Goal: Information Seeking & Learning: Check status

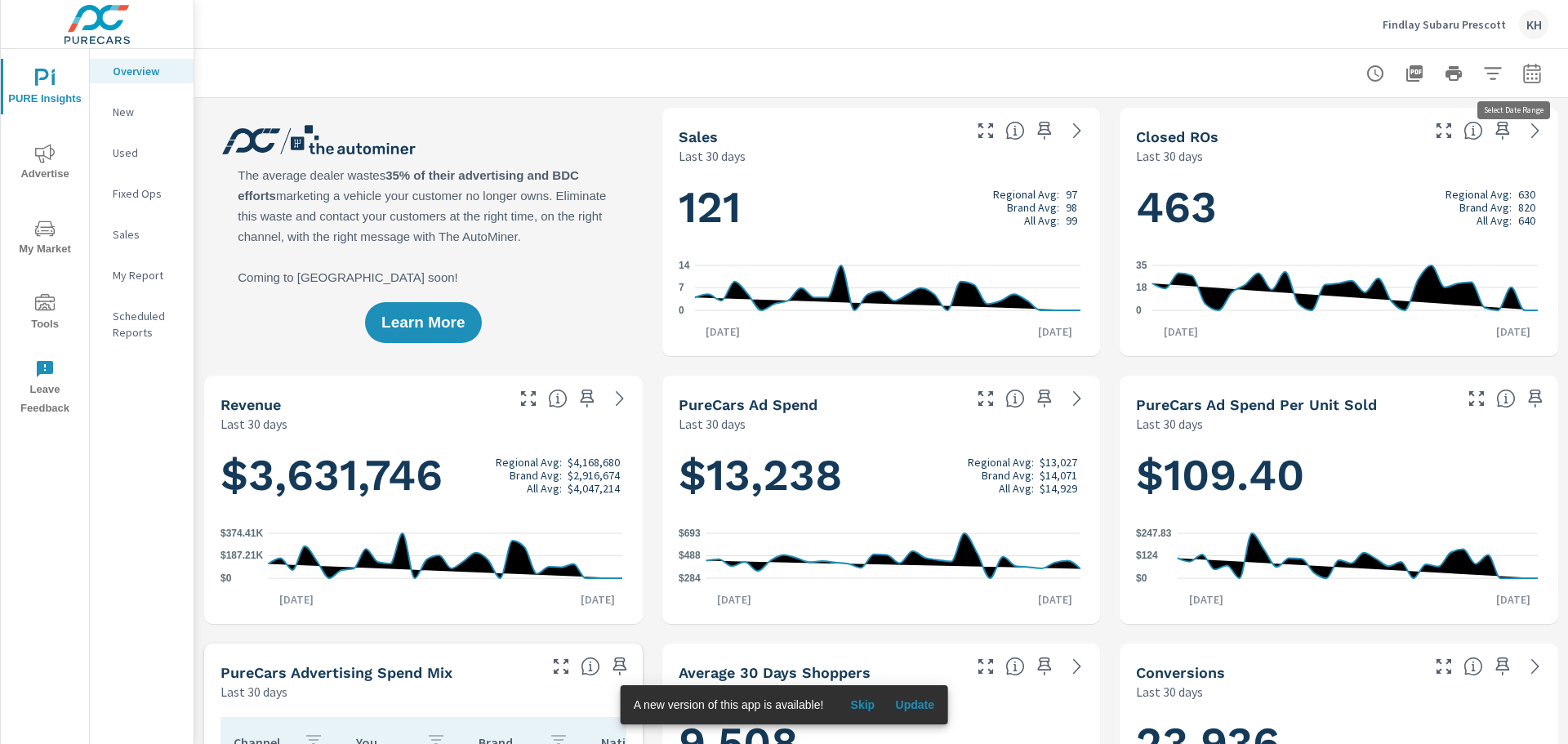
click at [1526, 77] on icon "button" at bounding box center [1532, 73] width 19 height 19
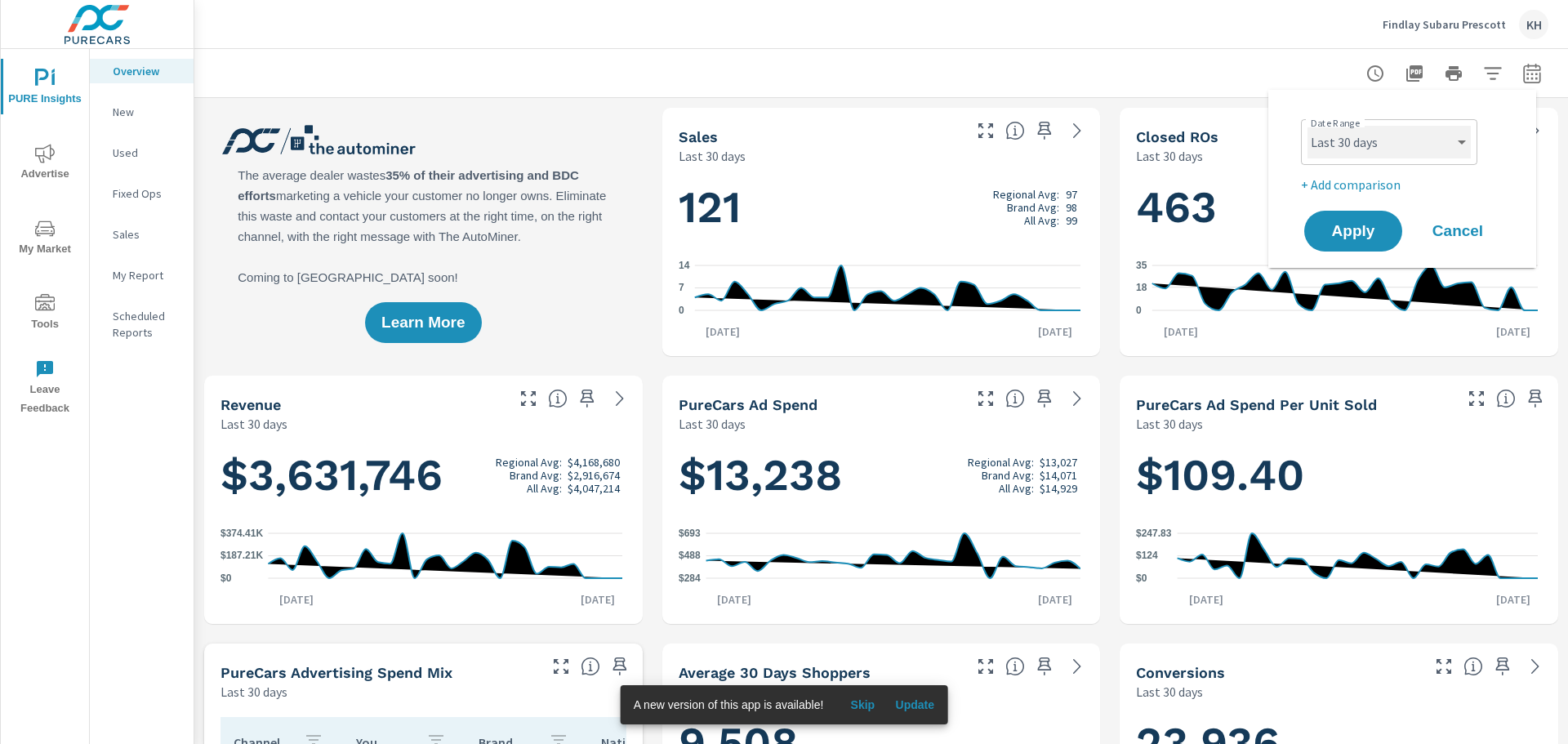
drag, startPoint x: 1458, startPoint y: 142, endPoint x: 1464, endPoint y: 137, distance: 7.8
click at [1463, 137] on select "Custom [DATE] Last week Last 7 days Last 14 days Last 30 days Last 45 days Last…" at bounding box center [1389, 142] width 163 height 33
select select "Last month"
click at [1307, 126] on select "Custom [DATE] Last week Last 7 days Last 14 days Last 30 days Last 45 days Last…" at bounding box center [1389, 142] width 163 height 33
click at [1345, 228] on span "Apply" at bounding box center [1353, 231] width 67 height 15
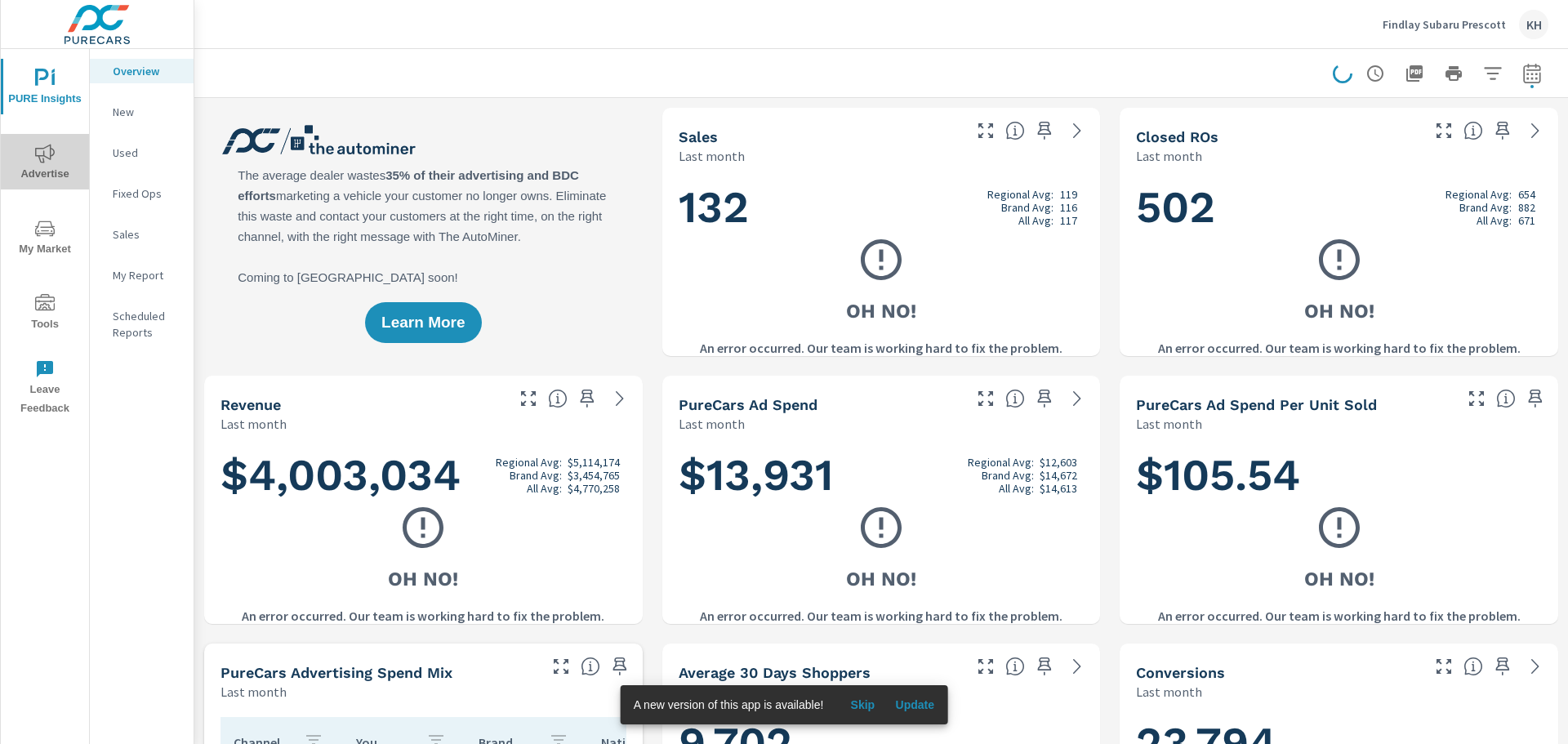
click at [32, 159] on span "Advertise" at bounding box center [45, 164] width 79 height 40
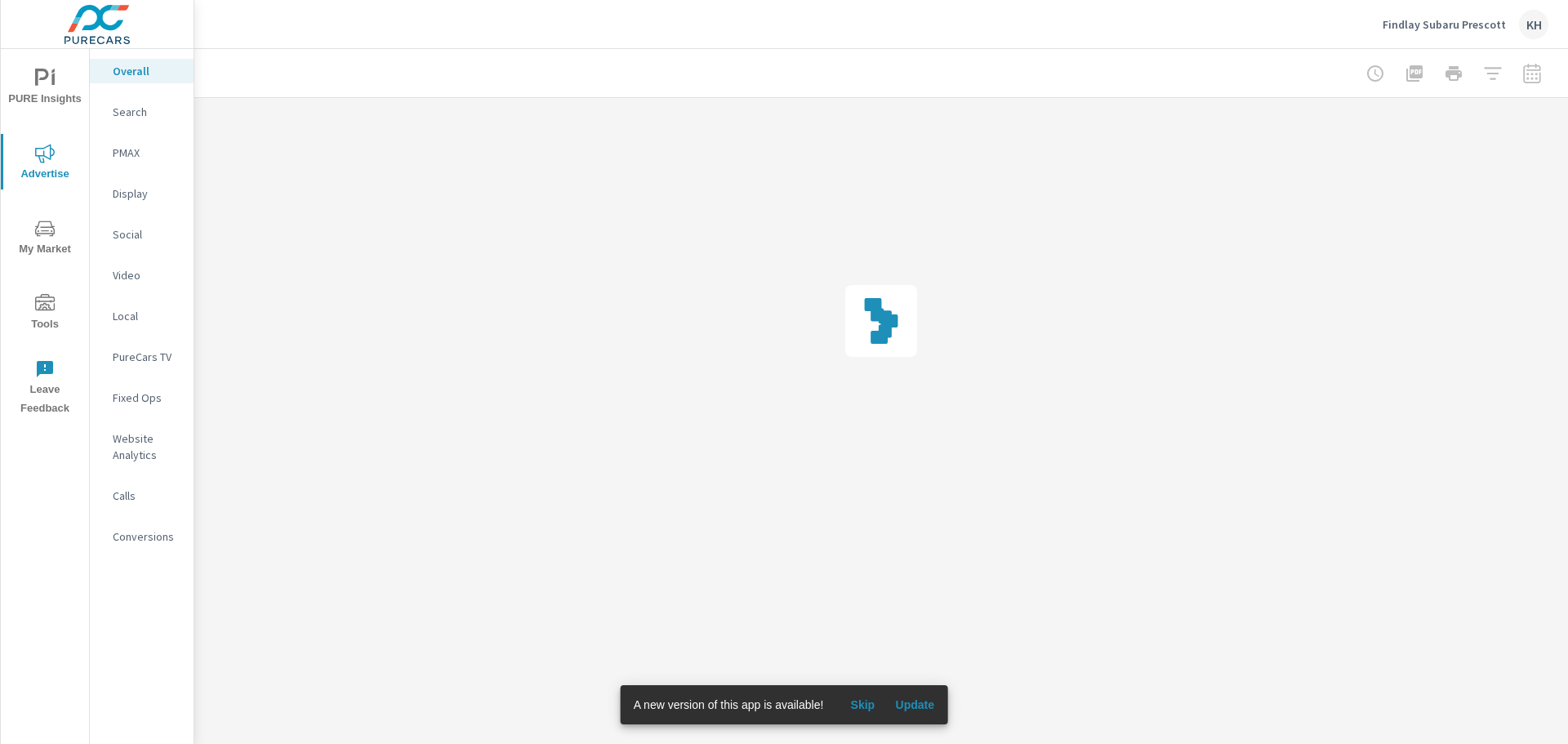
click at [149, 108] on p "Search" at bounding box center [146, 111] width 68 height 16
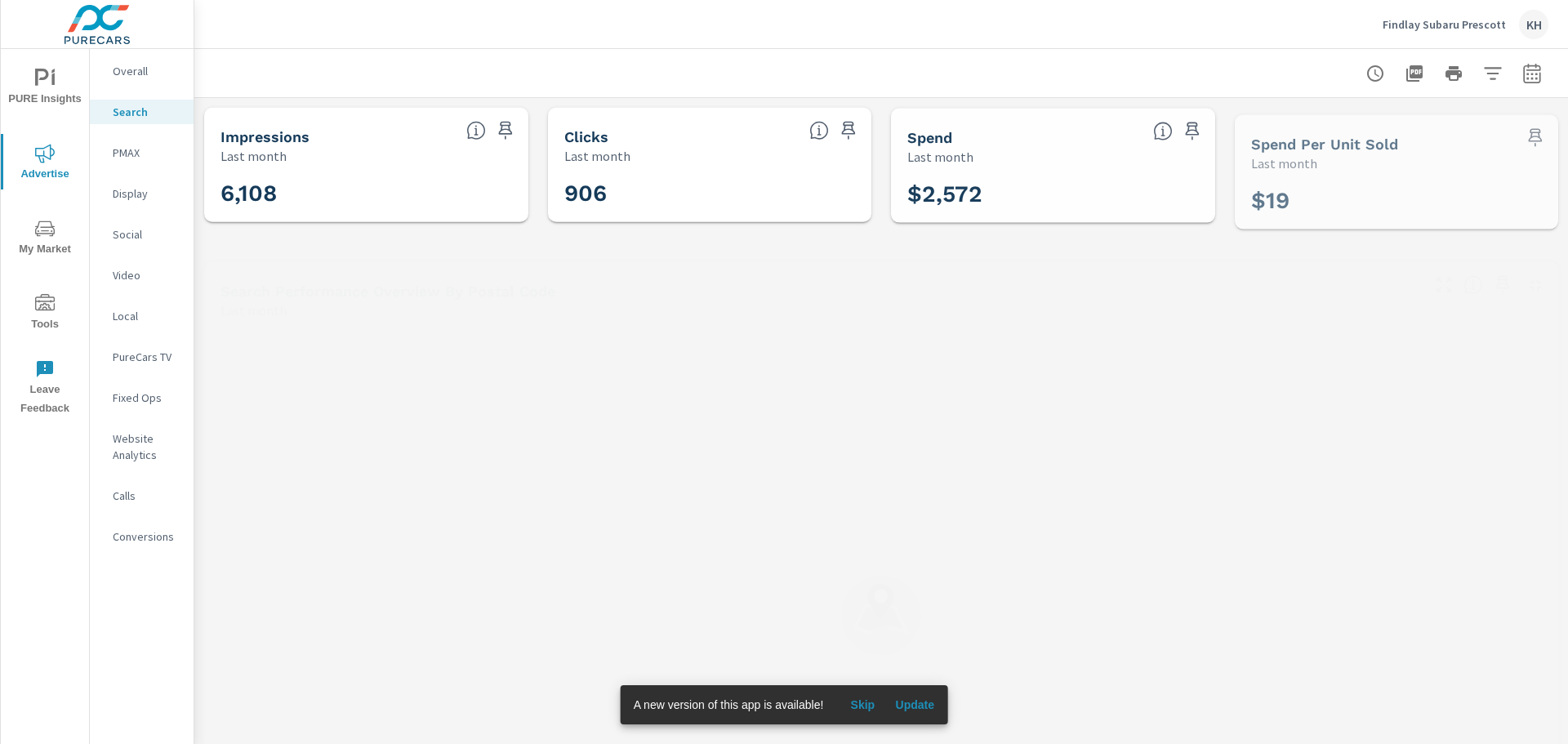
scroll to position [1845, 0]
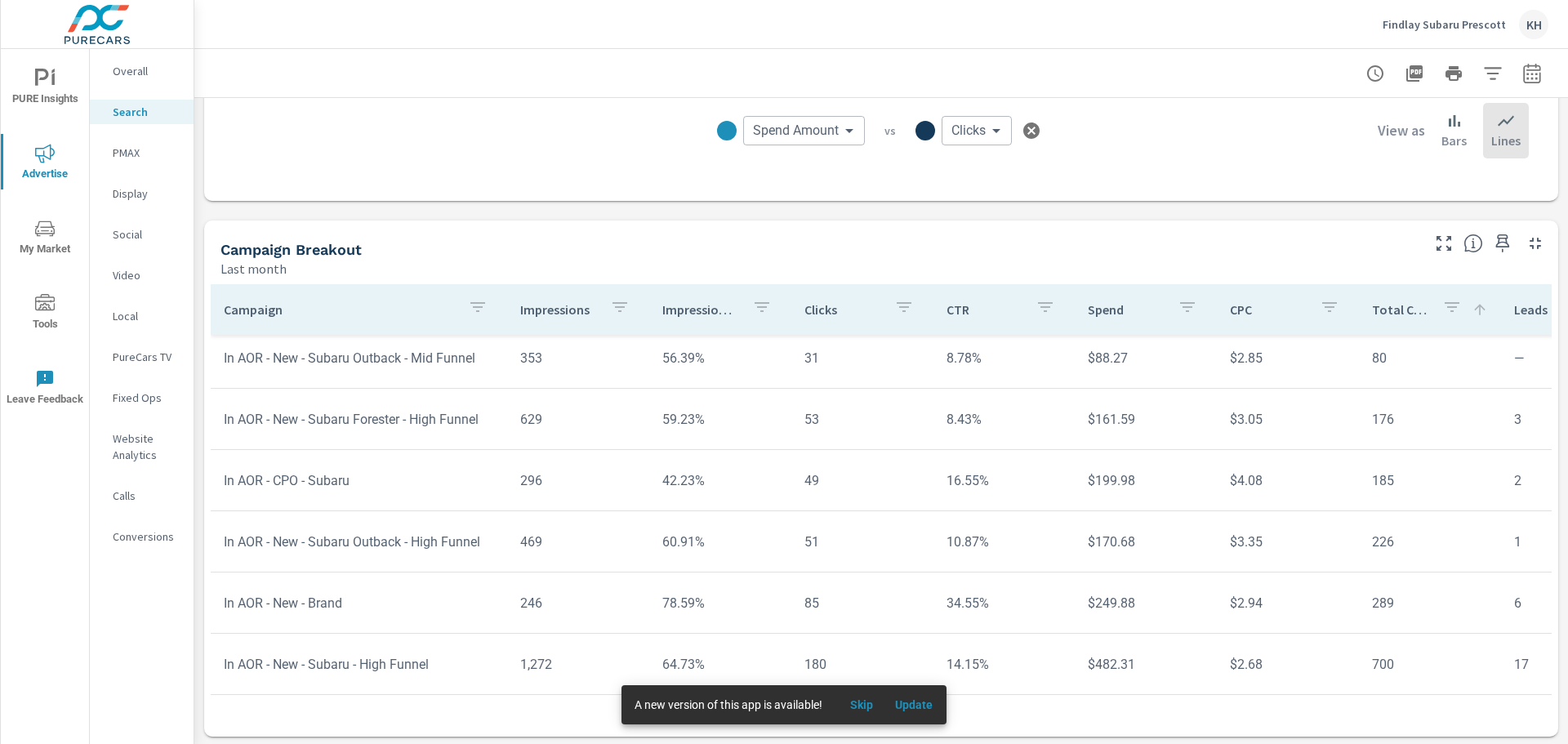
scroll to position [1095, 0]
click at [468, 309] on icon "button" at bounding box center [478, 304] width 19 height 19
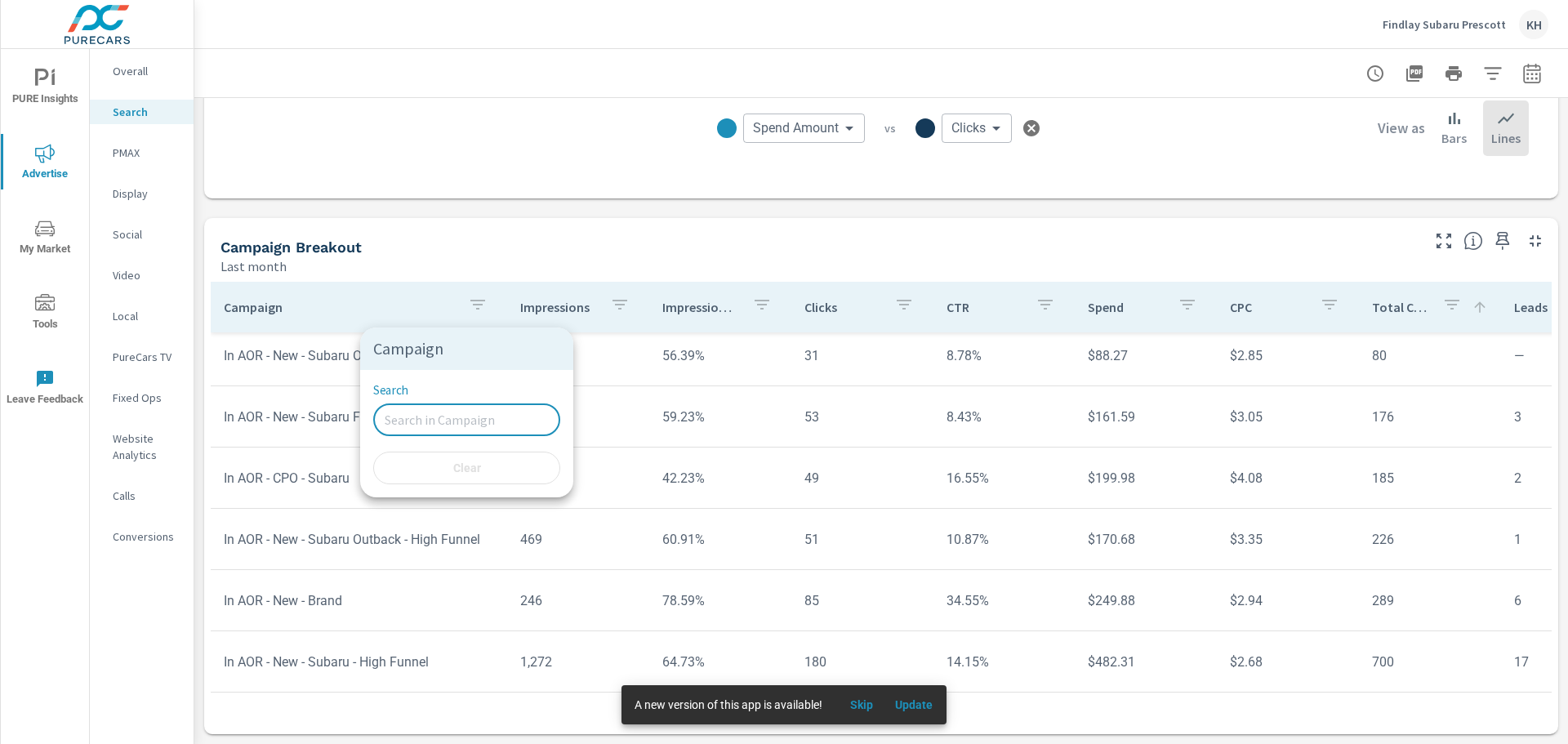
click at [411, 404] on input "Search" at bounding box center [466, 420] width 187 height 33
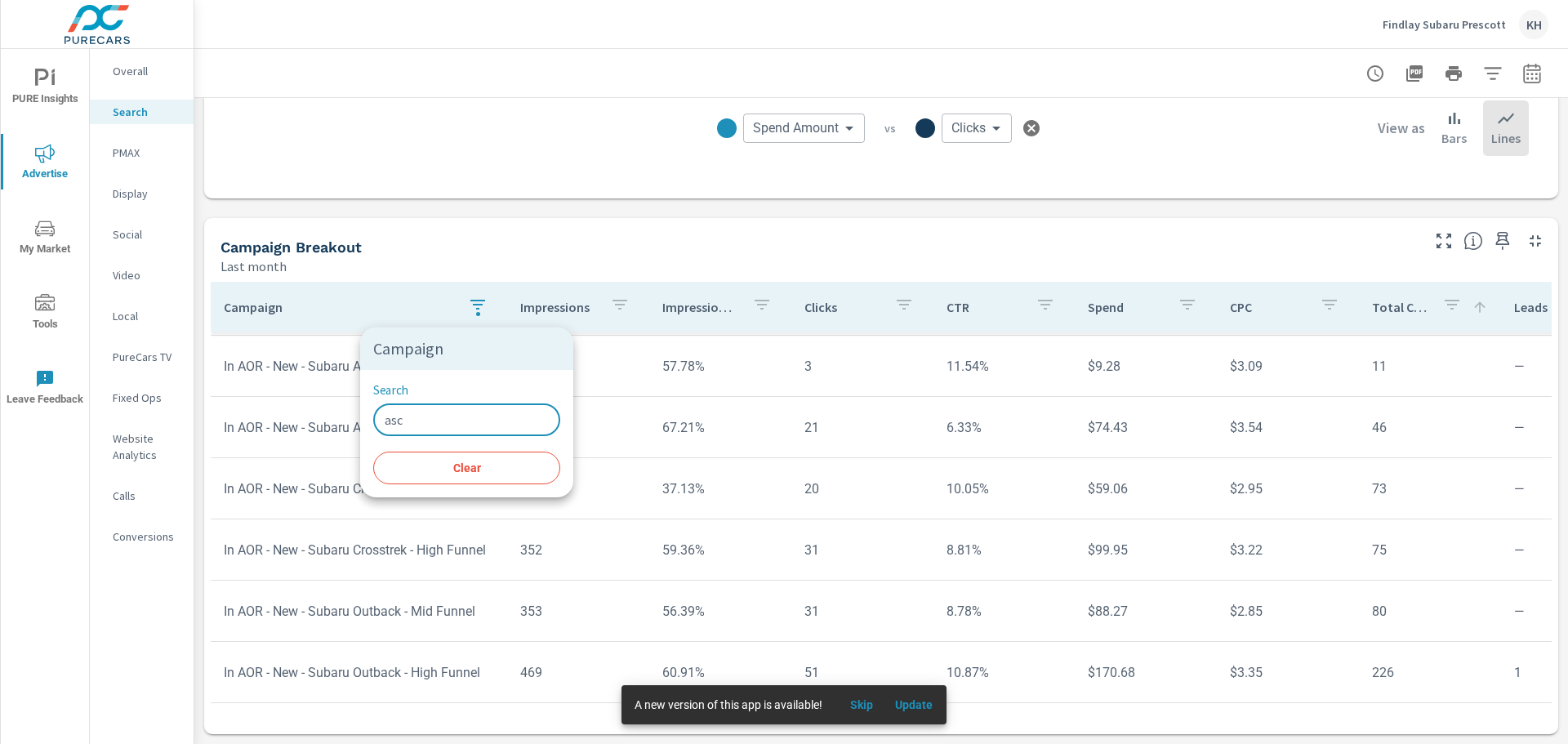
scroll to position [501, 0]
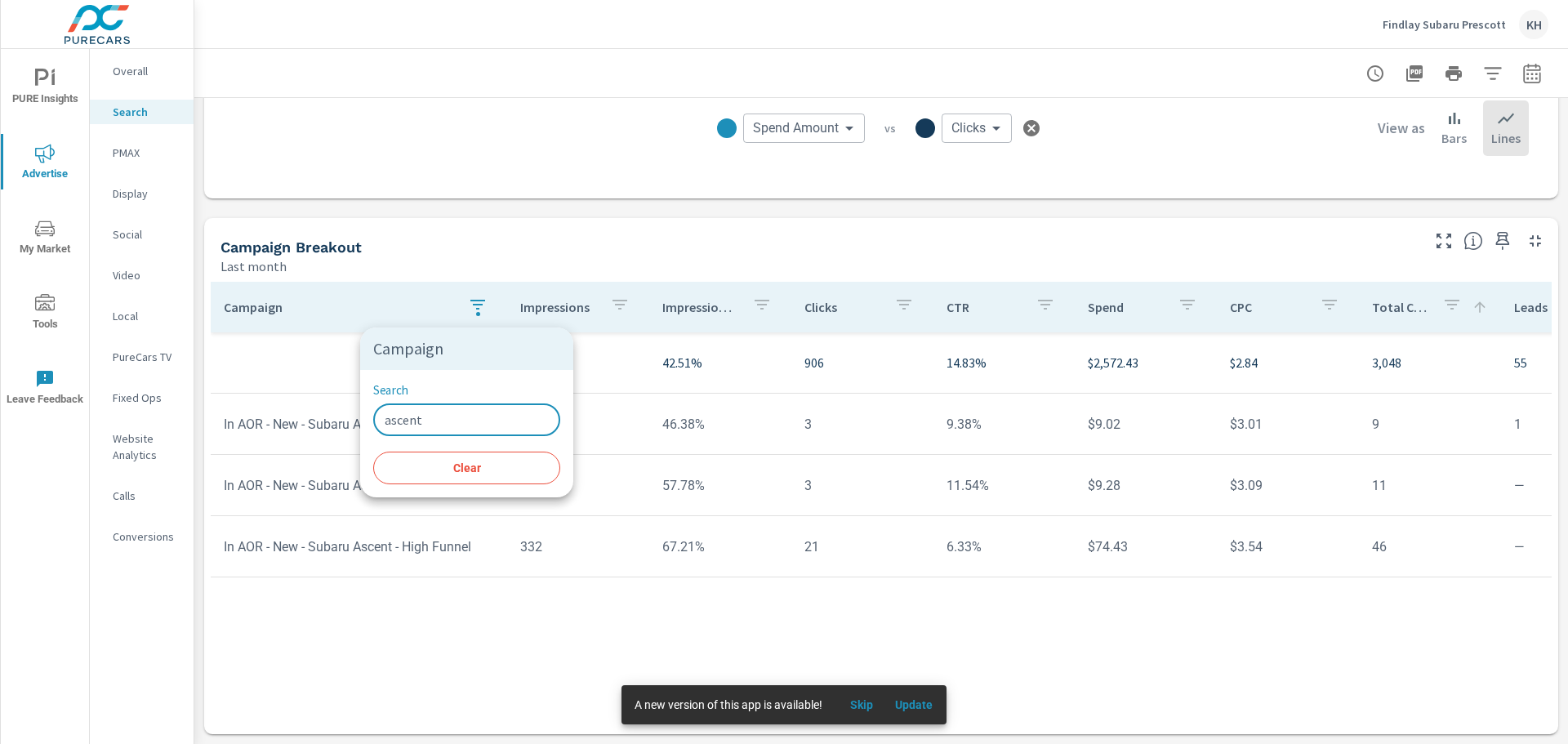
type input "ascent"
click at [559, 260] on div at bounding box center [784, 372] width 1568 height 744
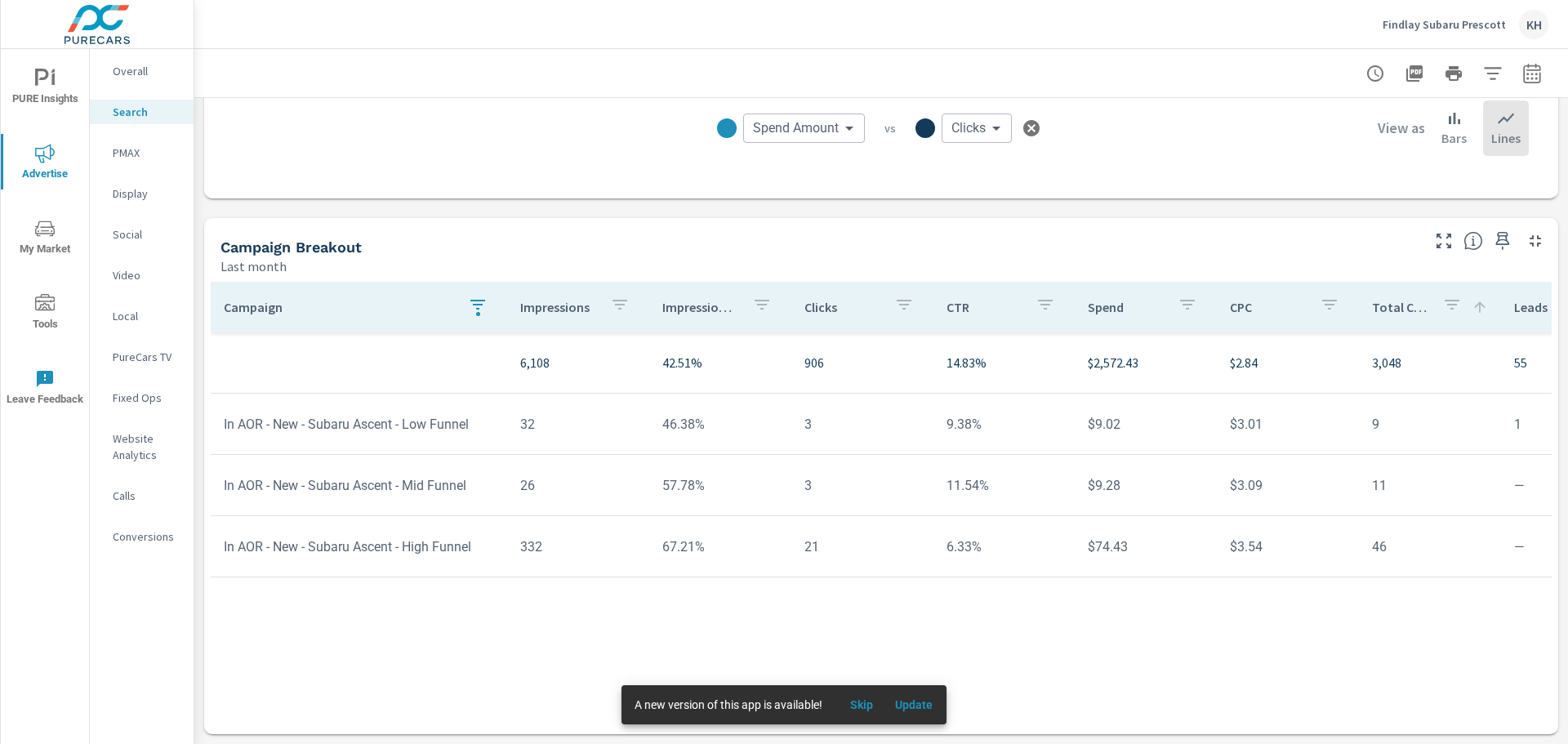
click at [1190, 25] on div "Findlay Subaru [PERSON_NAME]" at bounding box center [881, 24] width 1334 height 48
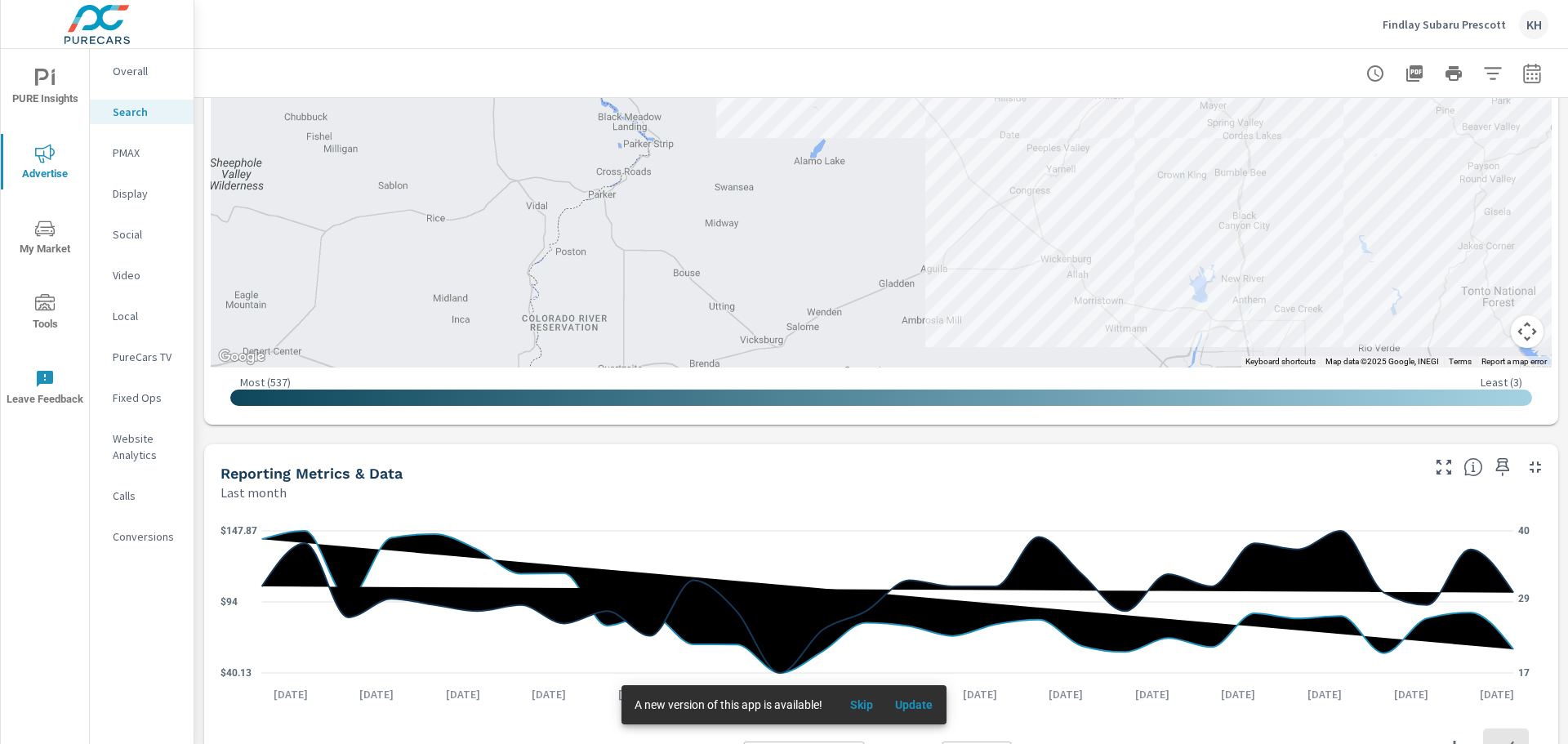
scroll to position [501, 0]
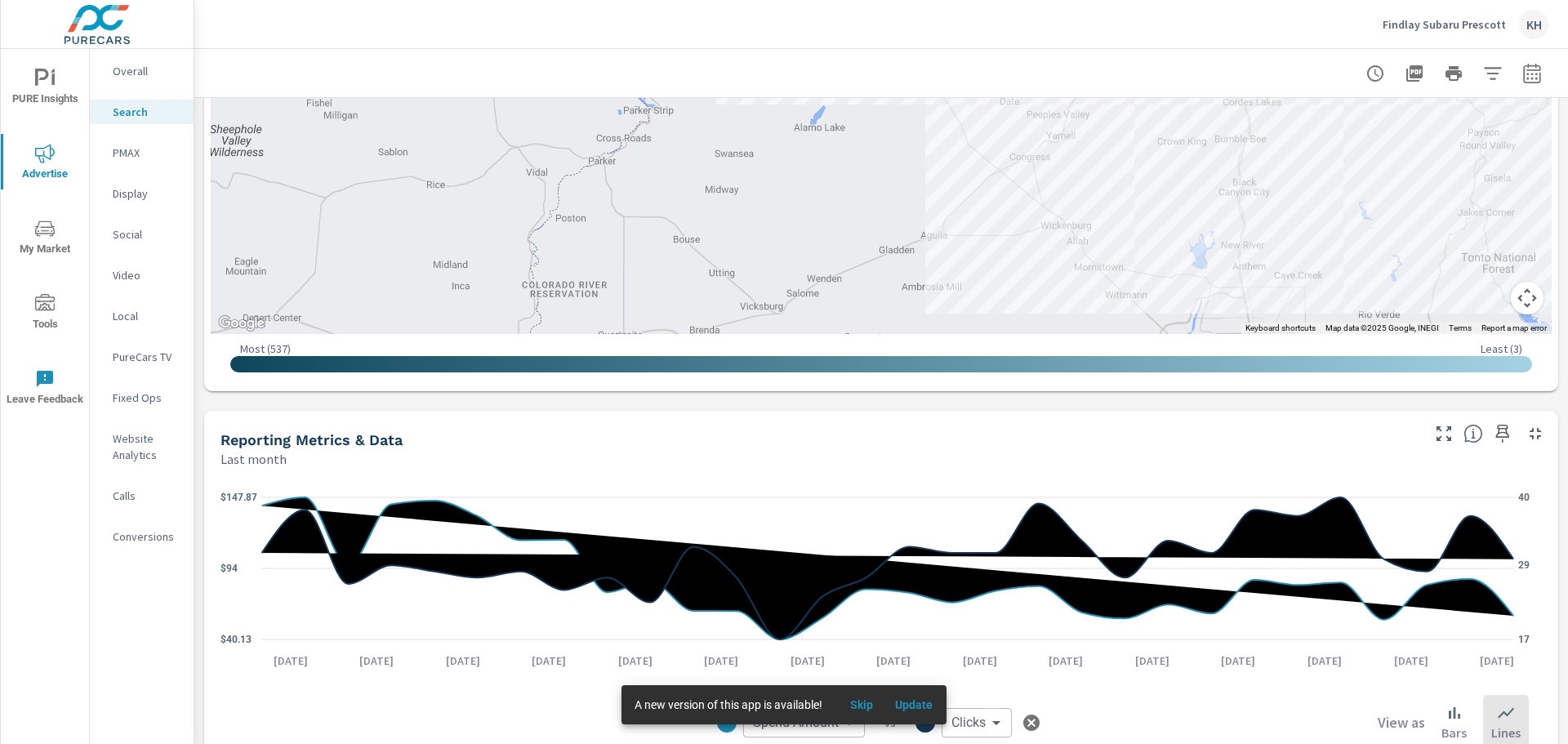
click at [1522, 74] on icon "button" at bounding box center [1532, 73] width 19 height 19
select select "Last month"
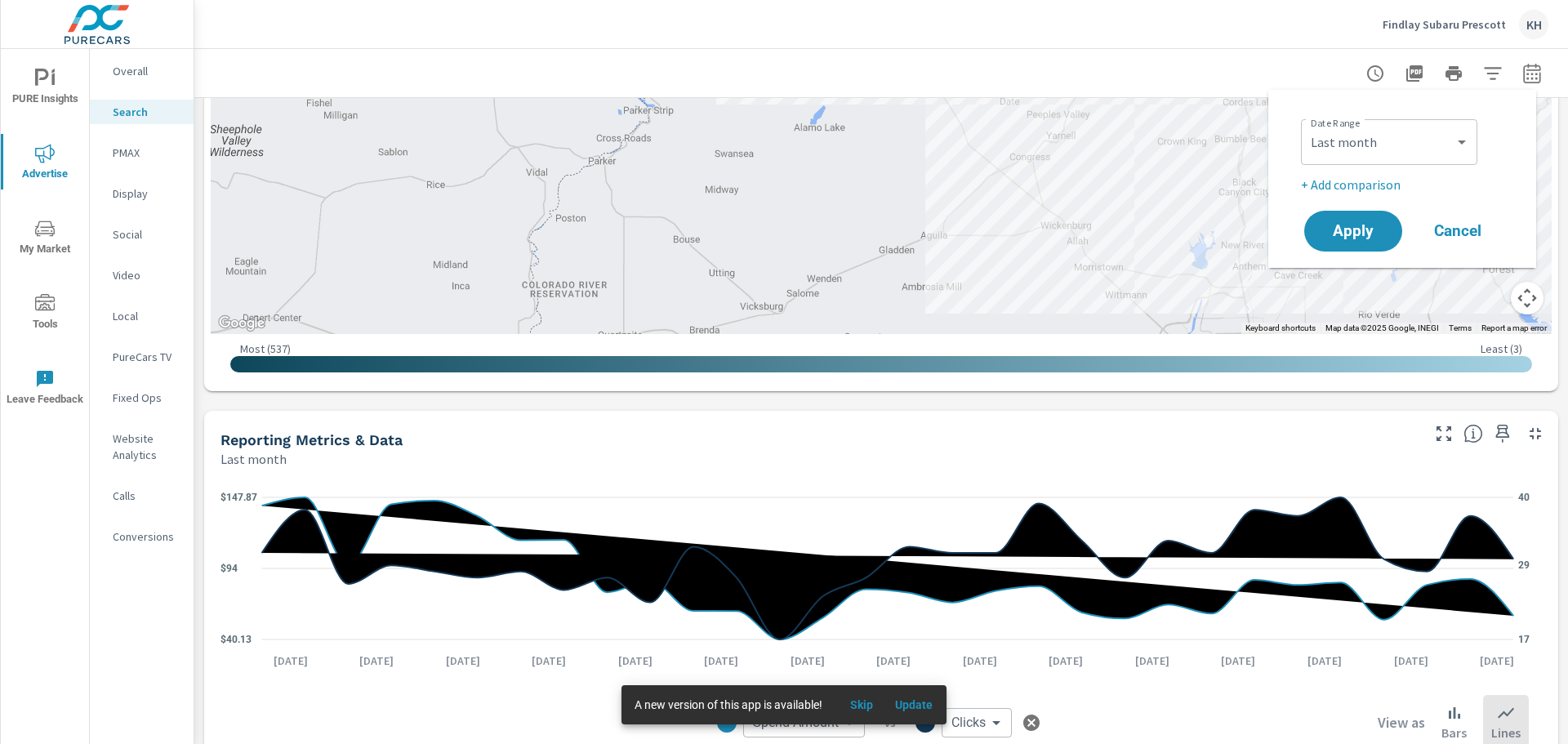
click at [1553, 494] on div "Impressions Last month 6,108 Clicks Last month 906 Spend Last month $2,572 Spen…" at bounding box center [881, 468] width 1373 height 1741
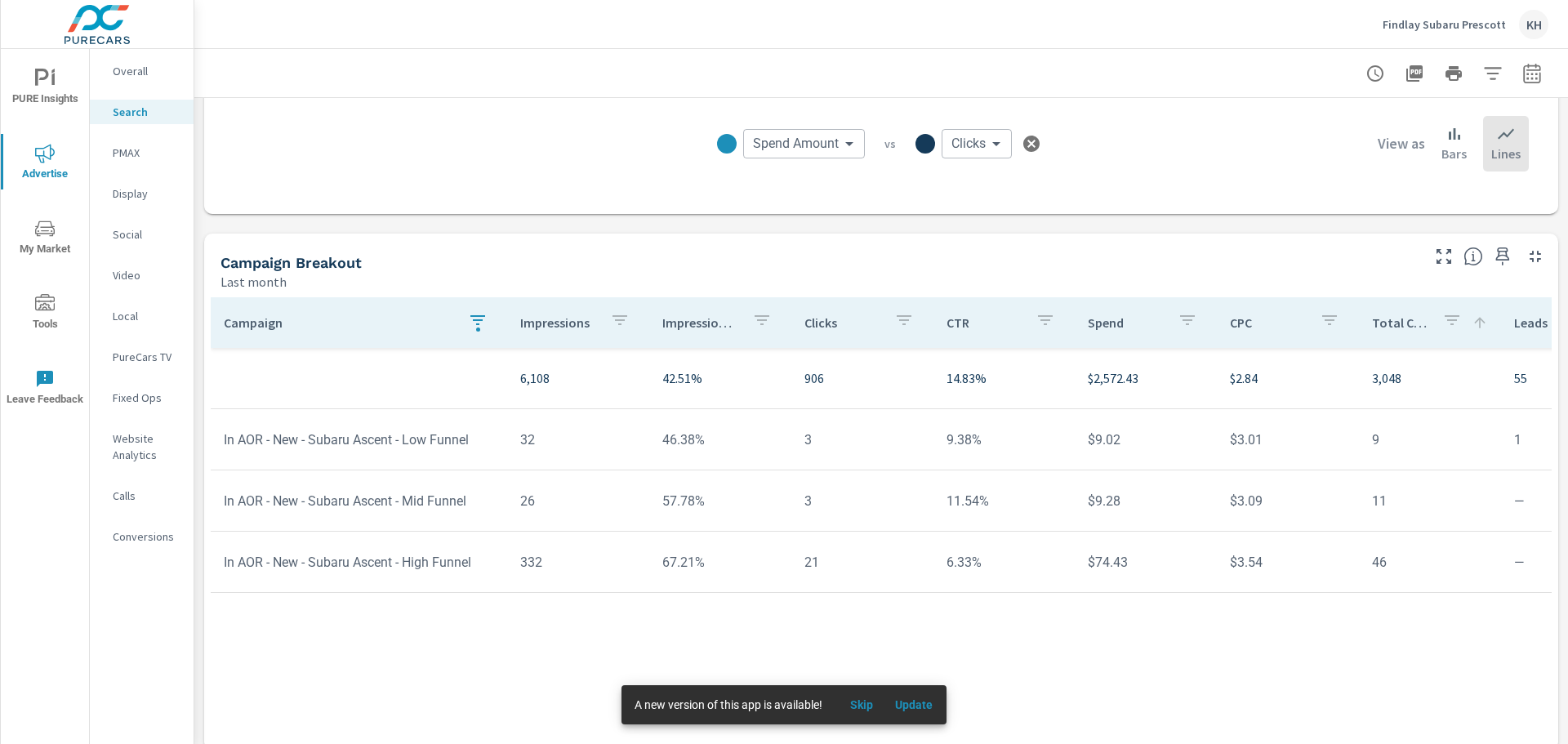
scroll to position [1095, 0]
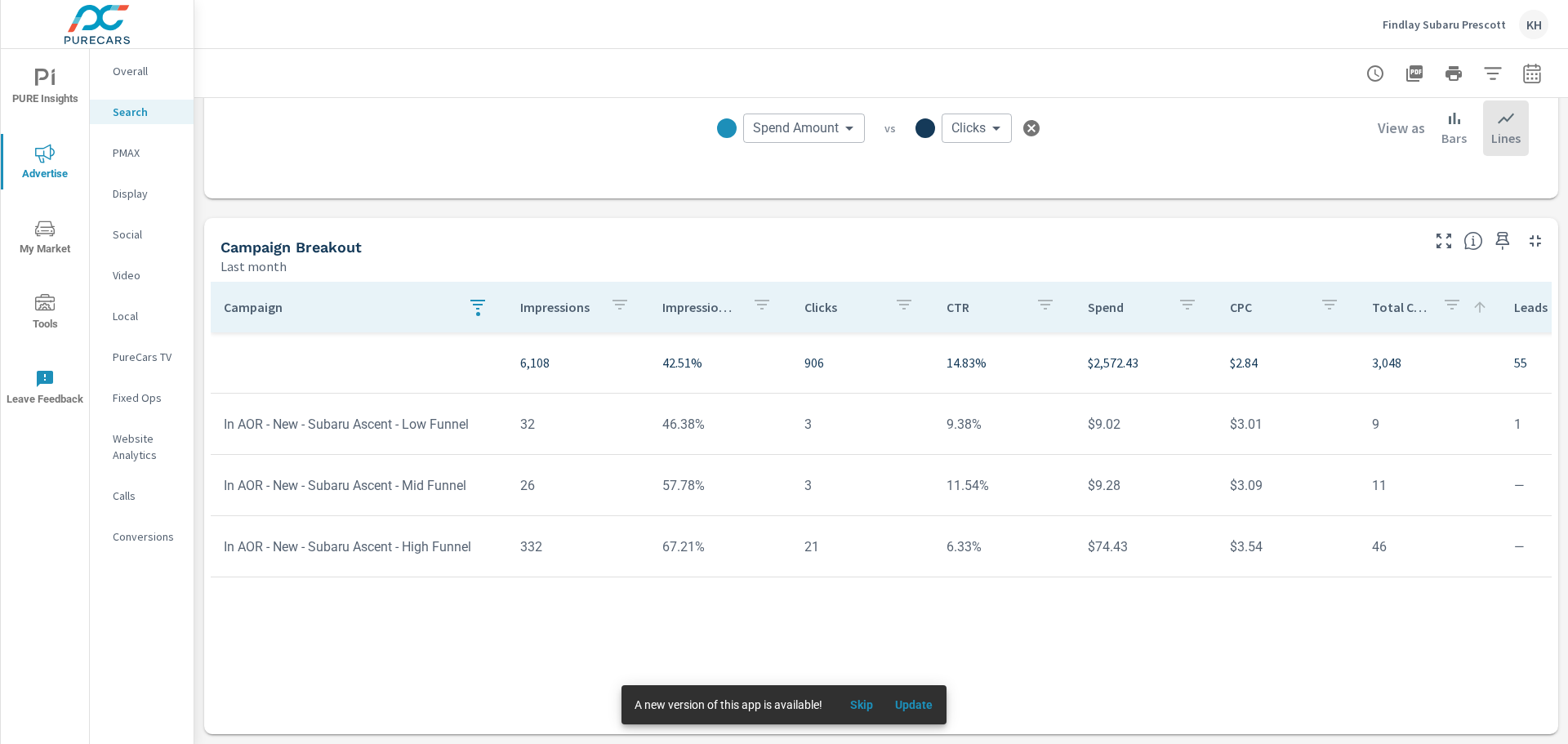
click at [473, 307] on icon "button" at bounding box center [477, 304] width 14 height 10
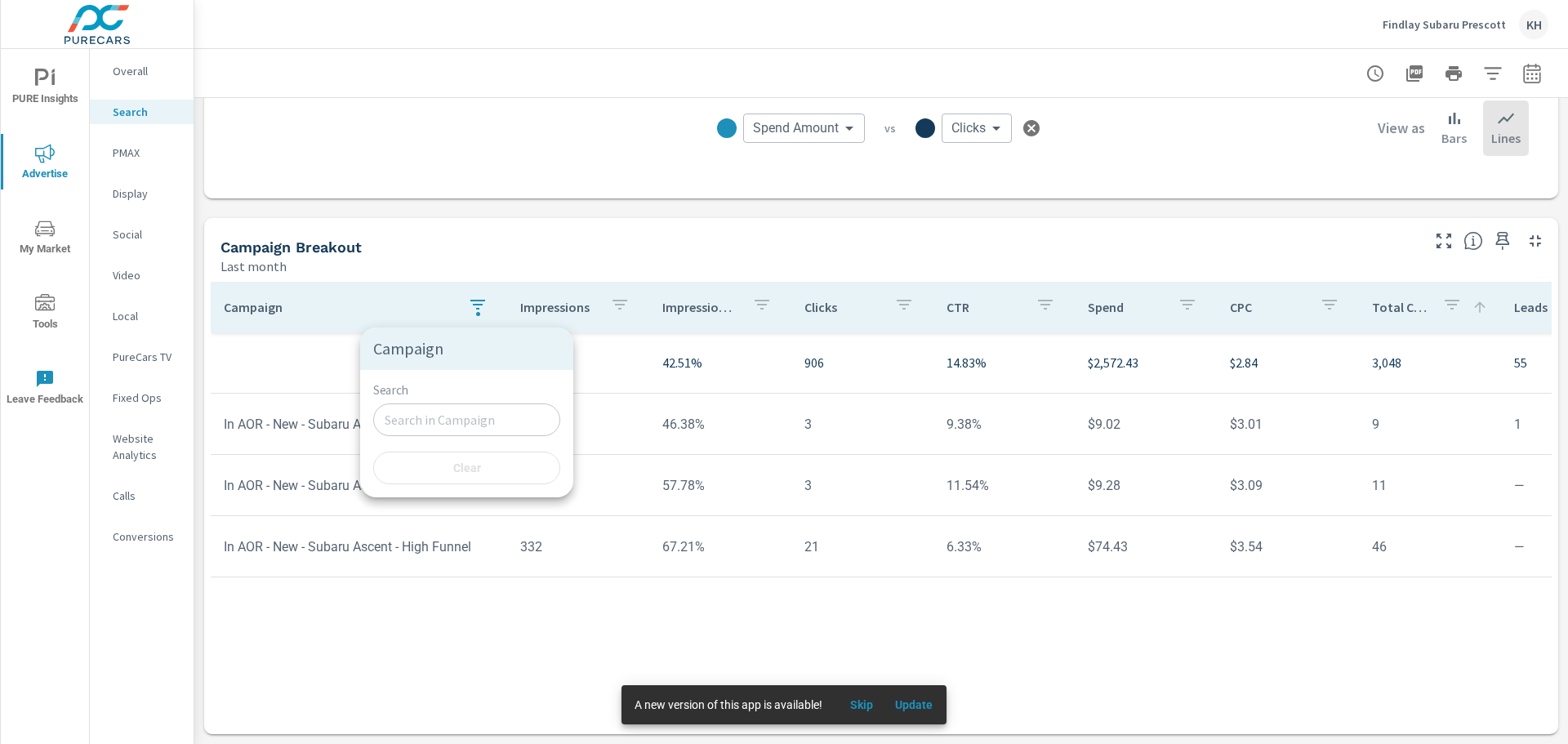
type input "ascent"
drag, startPoint x: 452, startPoint y: 420, endPoint x: 296, endPoint y: 421, distance: 156.0
click at [296, 421] on div "Campaign Search ascent ​ Clear" at bounding box center [784, 372] width 1568 height 744
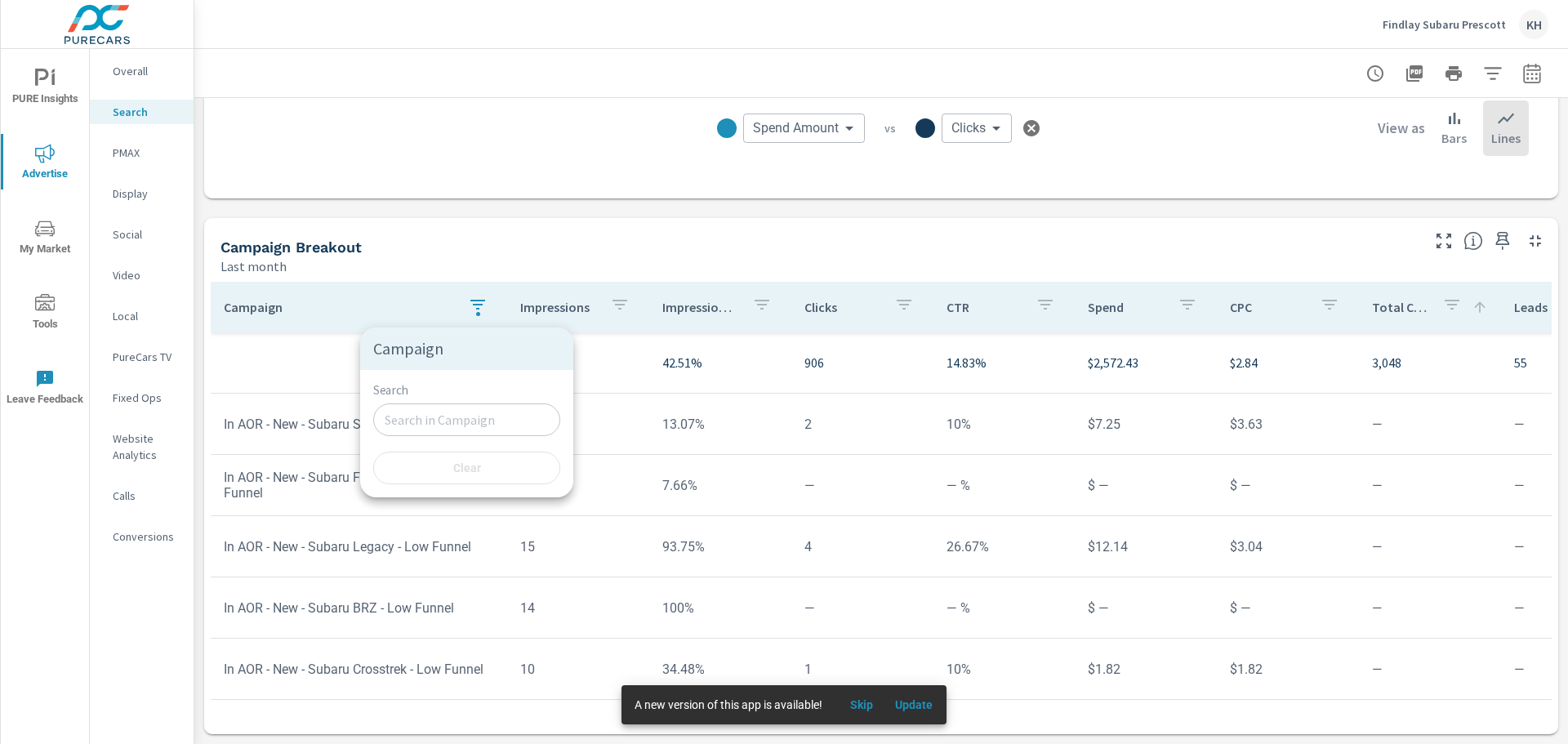
click at [438, 246] on div at bounding box center [784, 372] width 1568 height 744
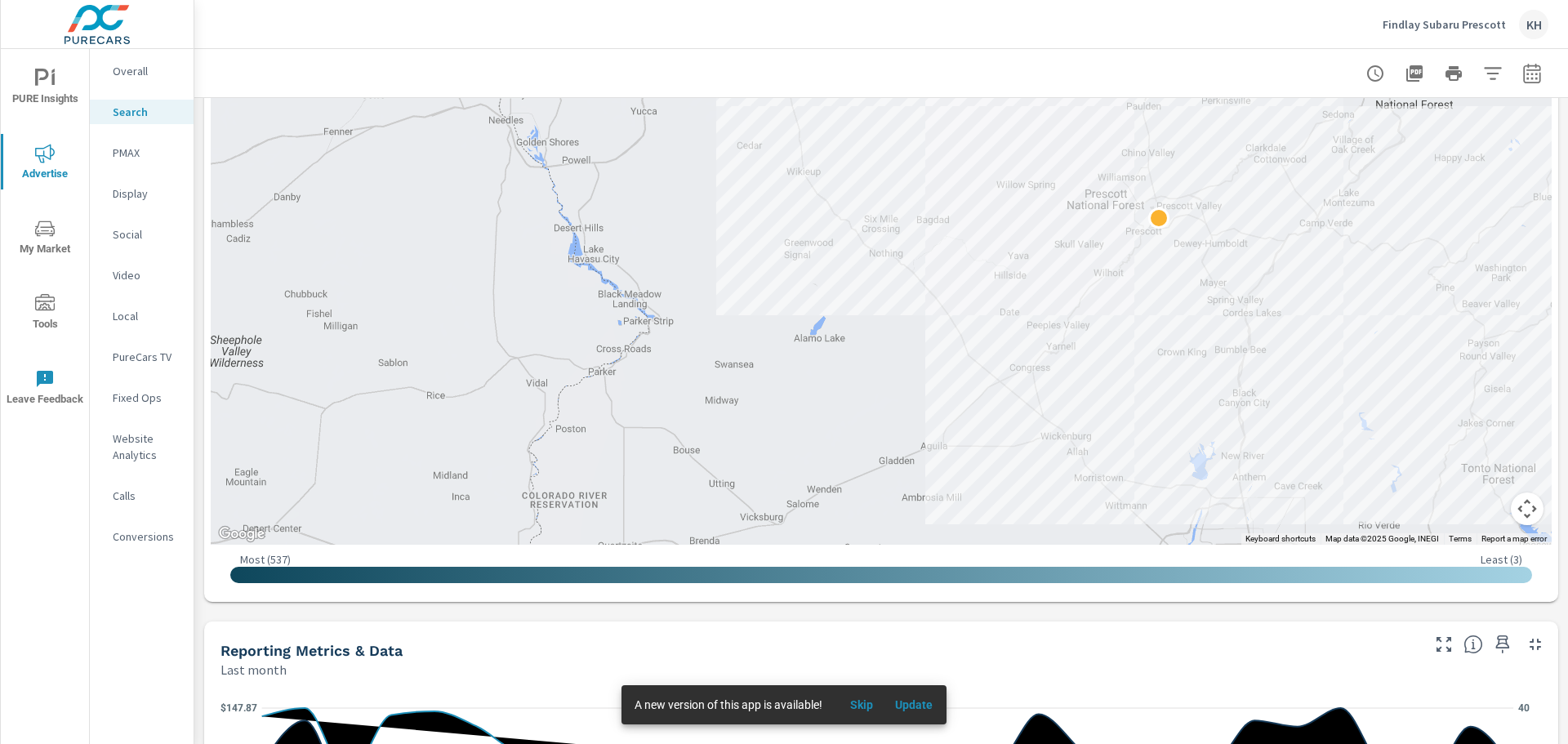
scroll to position [343, 0]
